Goal: Information Seeking & Learning: Learn about a topic

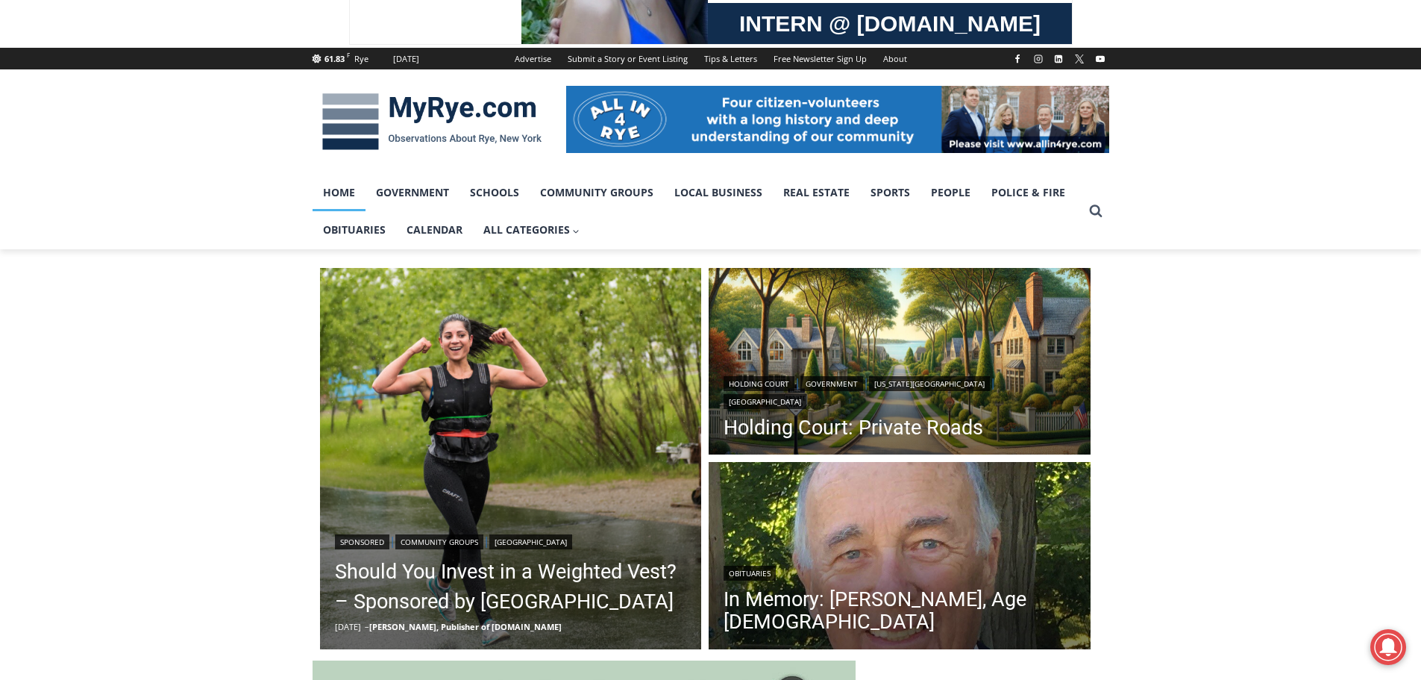
scroll to position [373, 0]
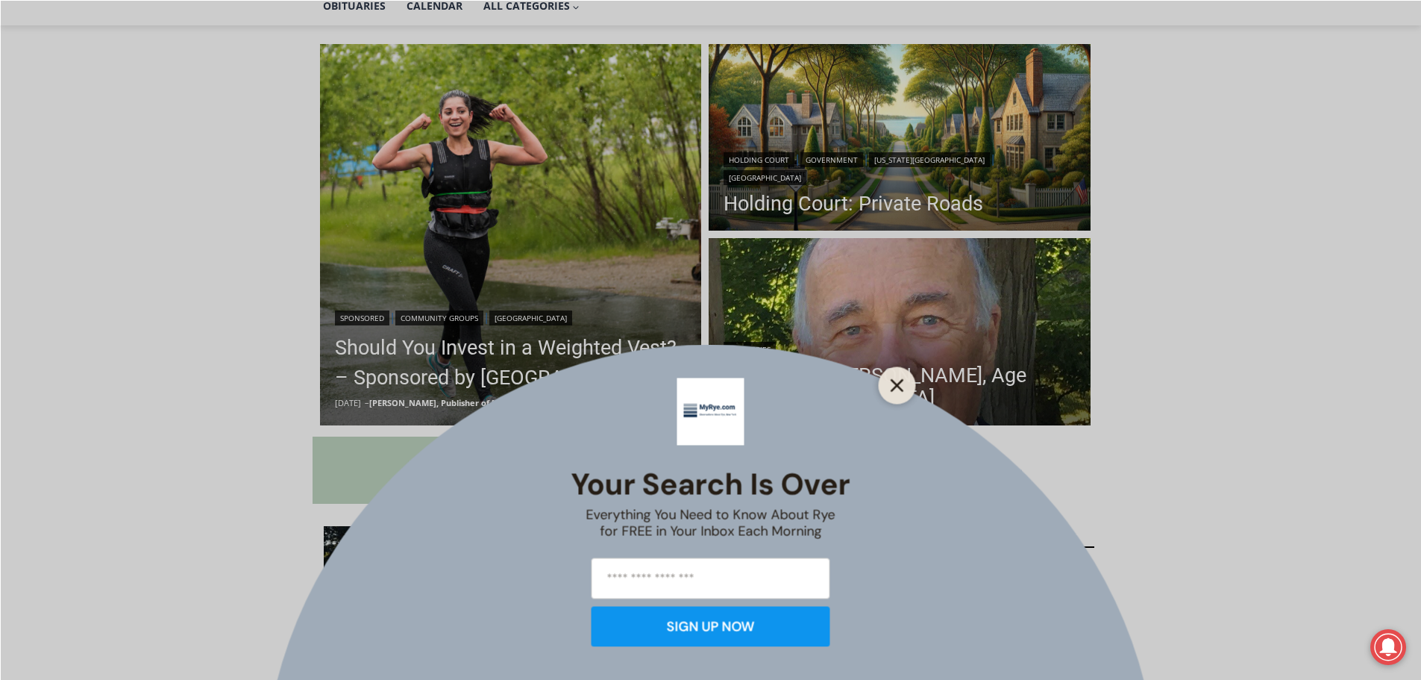
click at [888, 381] on button "Close" at bounding box center [897, 384] width 21 height 21
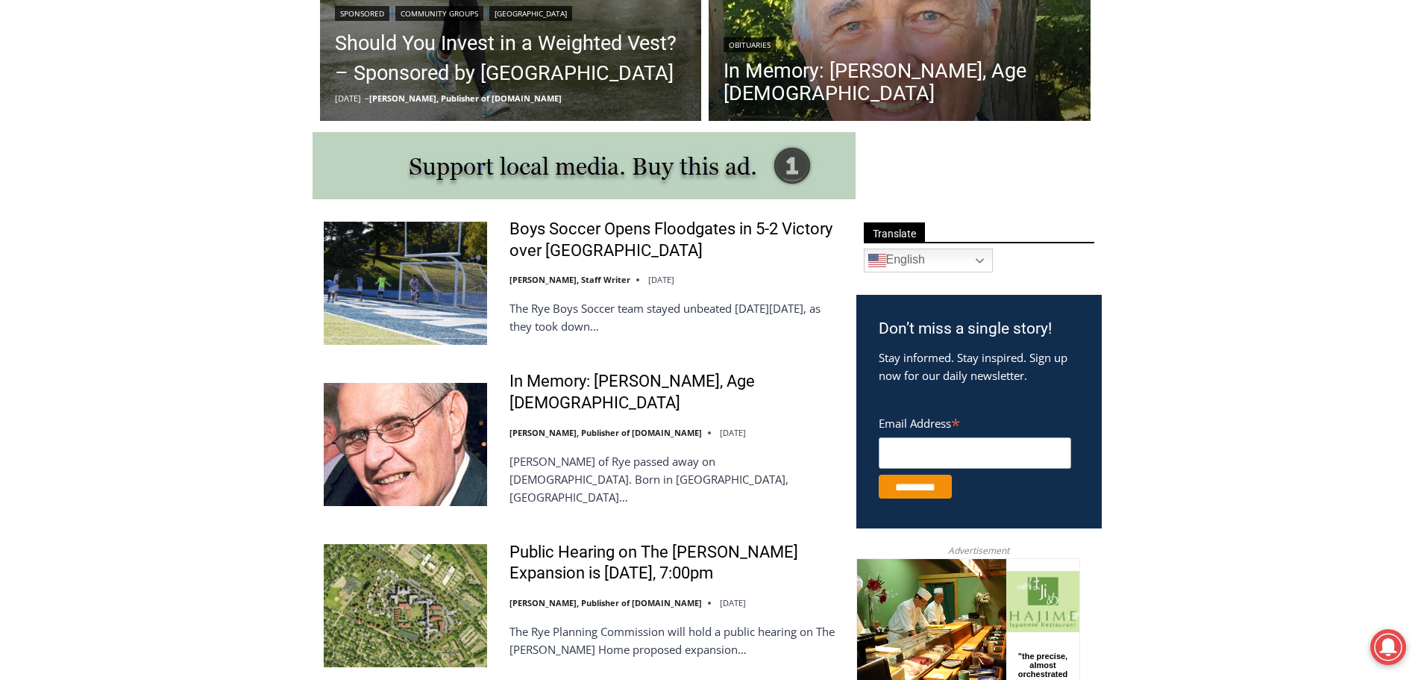
scroll to position [671, 0]
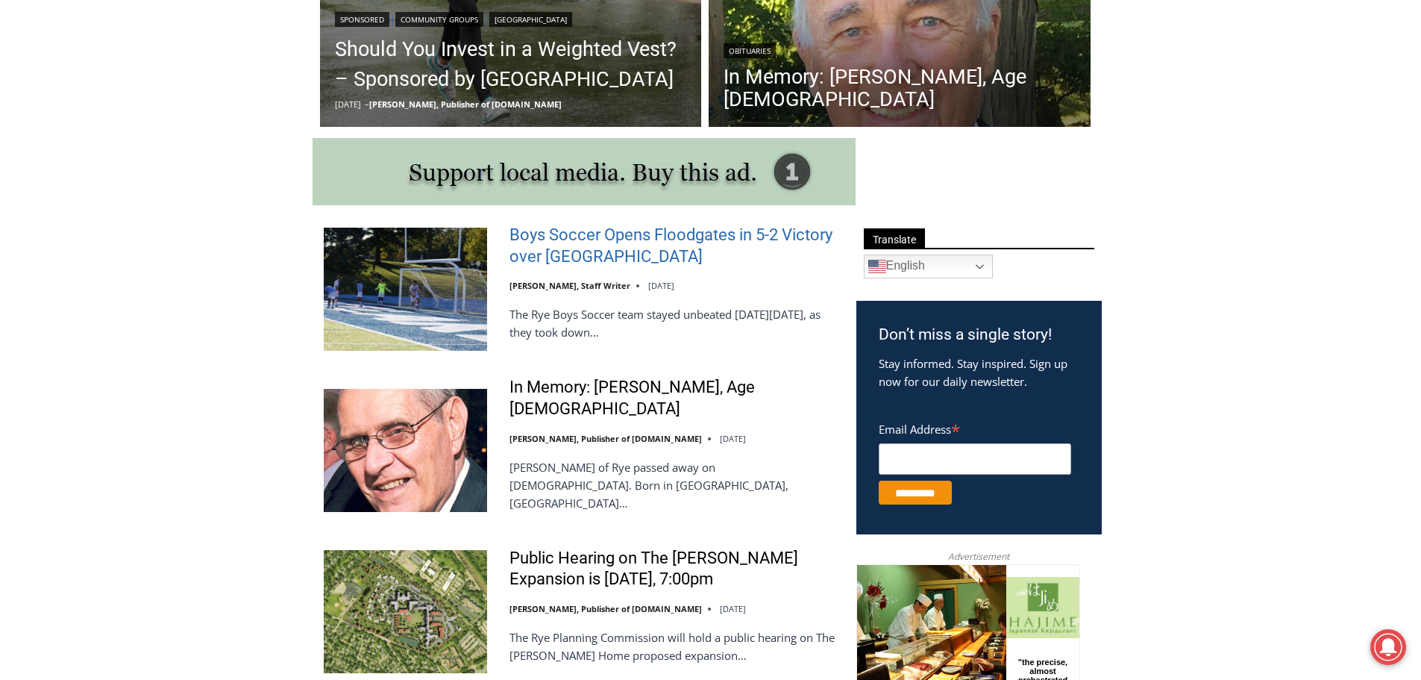
click at [665, 239] on link "Boys Soccer Opens Floodgates in 5-2 Victory over Westlake" at bounding box center [672, 246] width 327 height 43
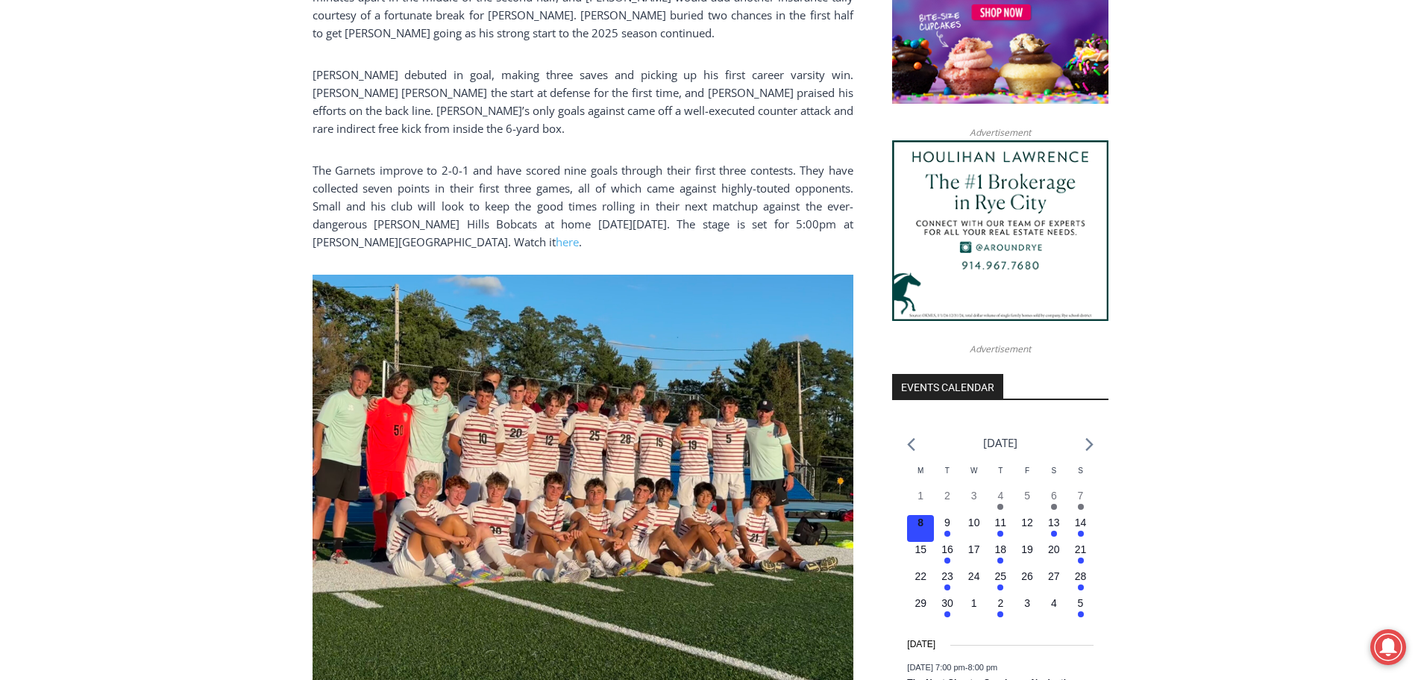
scroll to position [1343, 0]
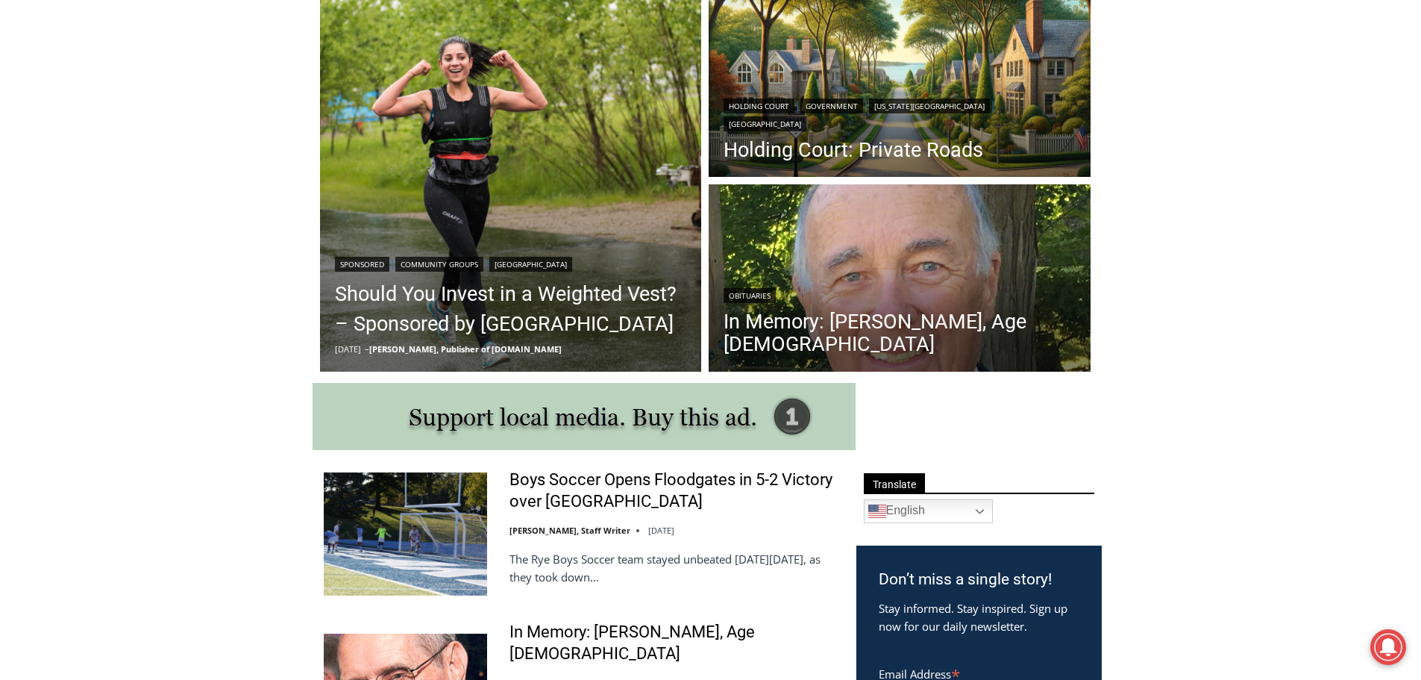
scroll to position [298, 0]
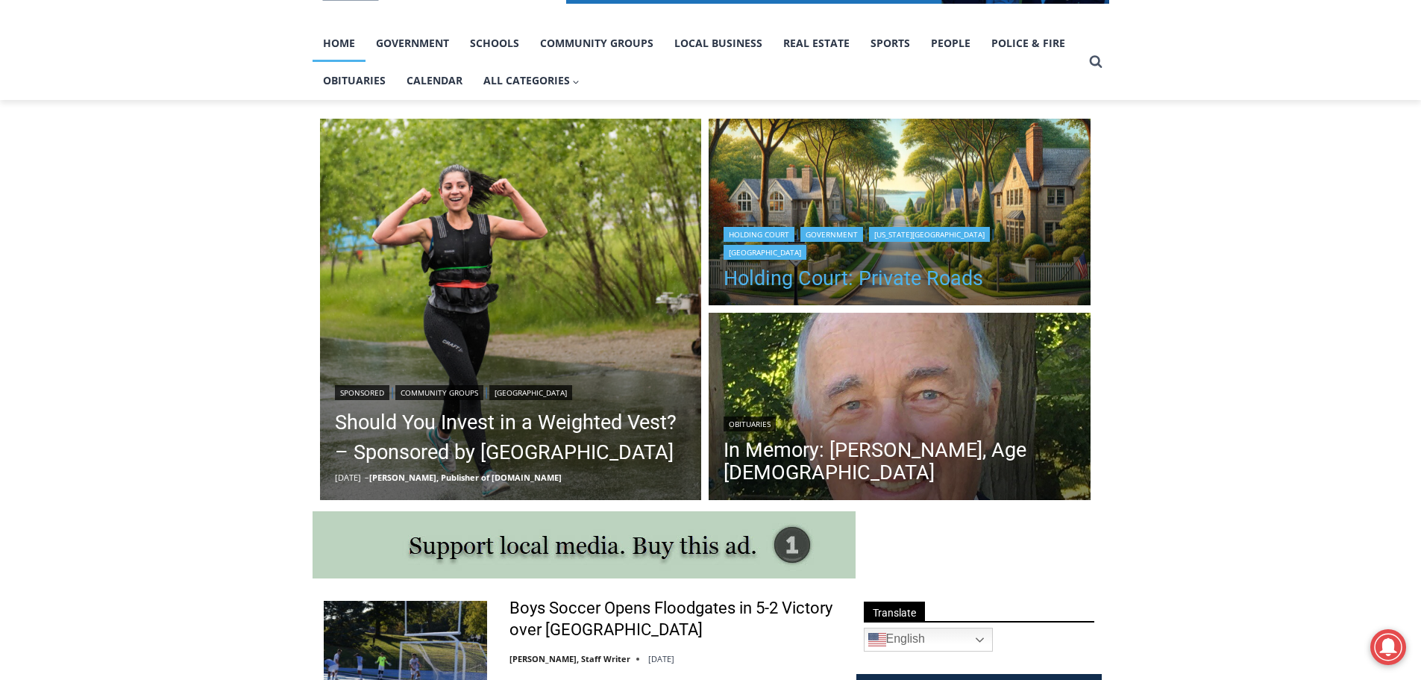
click at [773, 272] on link "Holding Court: Private Roads" at bounding box center [900, 278] width 352 height 22
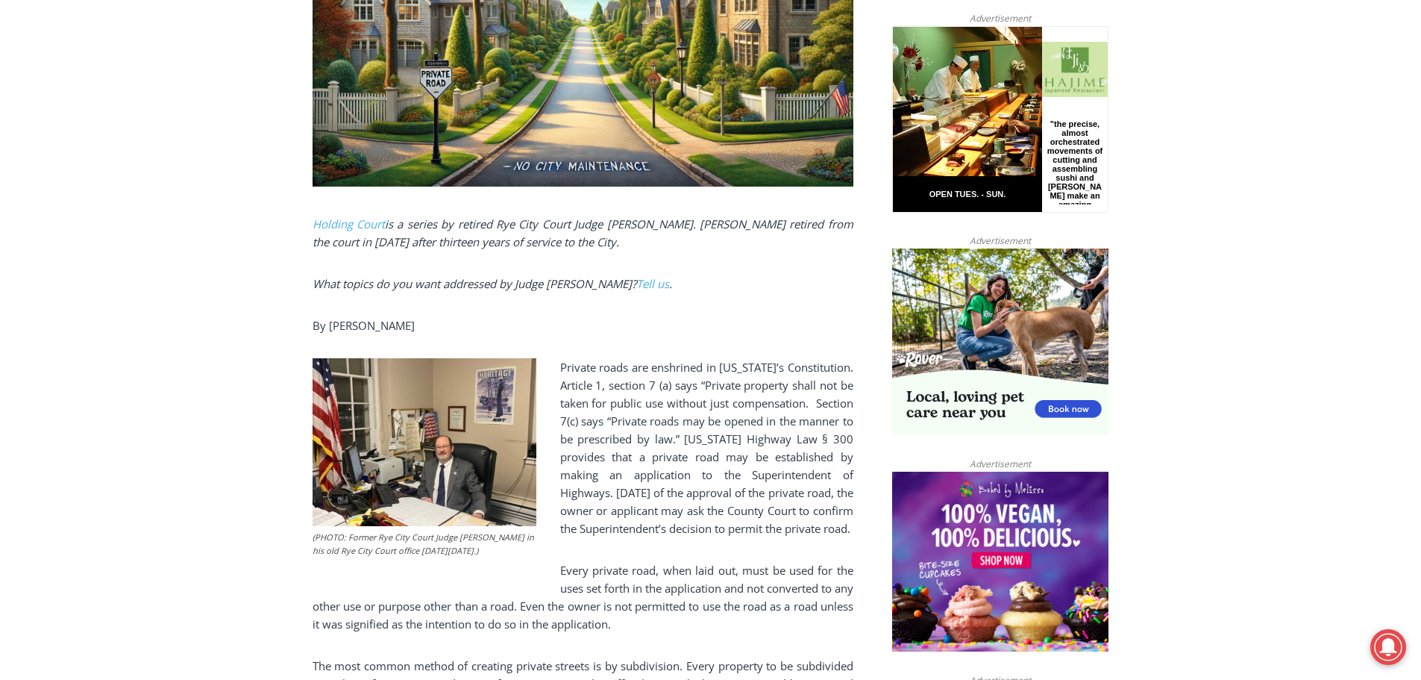
scroll to position [868, 0]
